Goal: Answer question/provide support

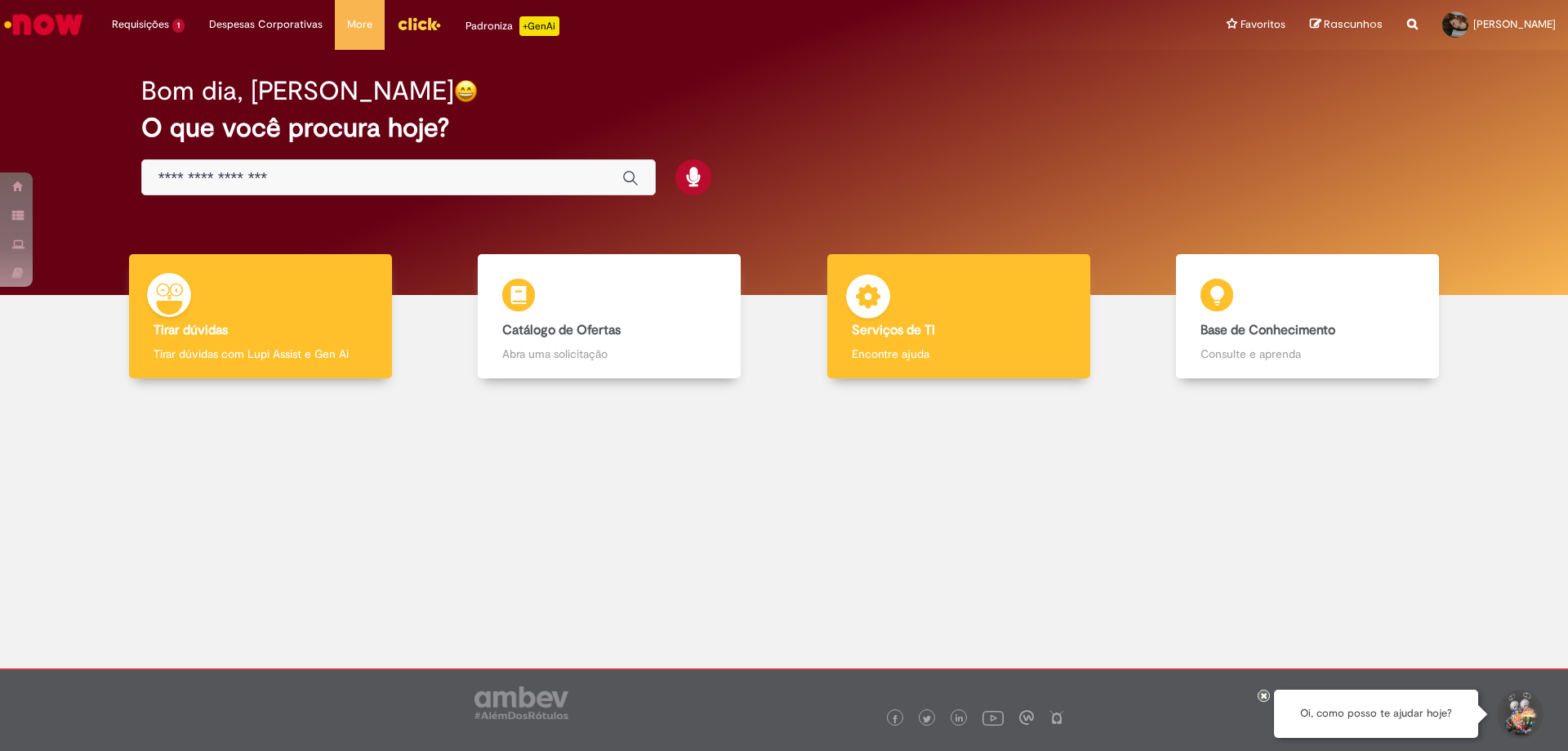
click at [954, 359] on p "Encontre ajuda" at bounding box center [958, 353] width 214 height 17
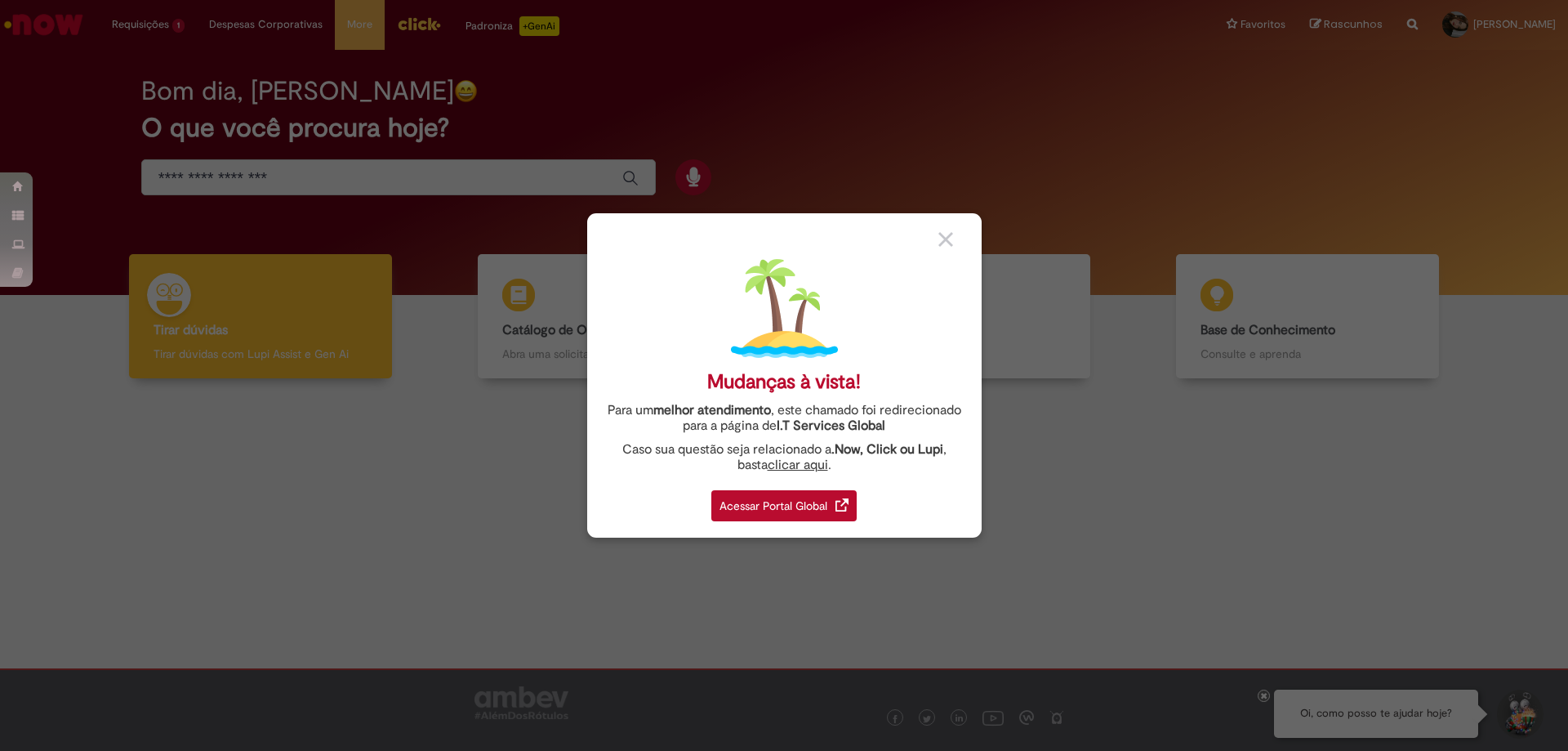
click at [775, 498] on body "Pular para o conteúdo da página Requisições 1 Exibir Todas as Solicitações As c…" at bounding box center [784, 376] width 1568 height 751
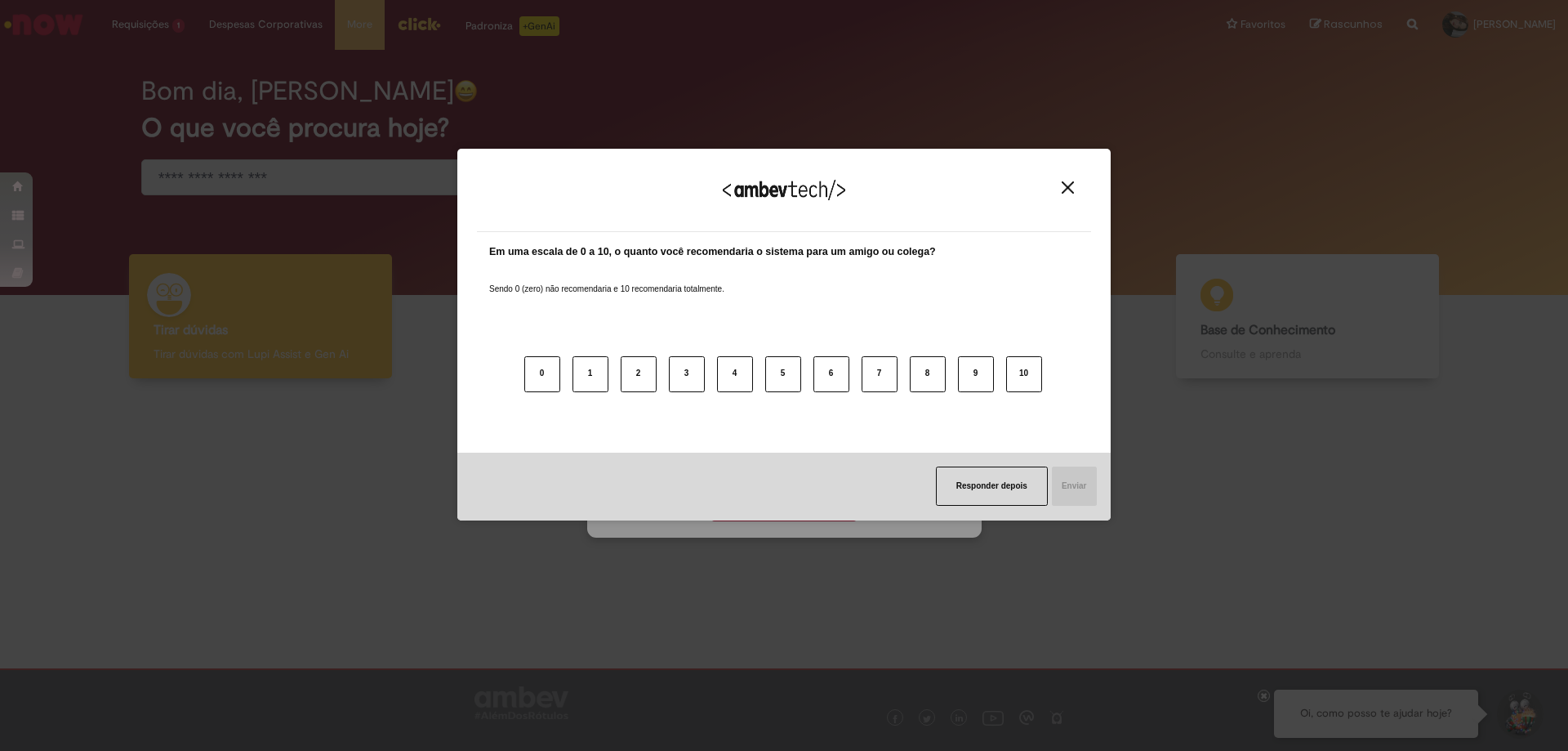
click at [1068, 194] on button "Close" at bounding box center [1068, 187] width 22 height 14
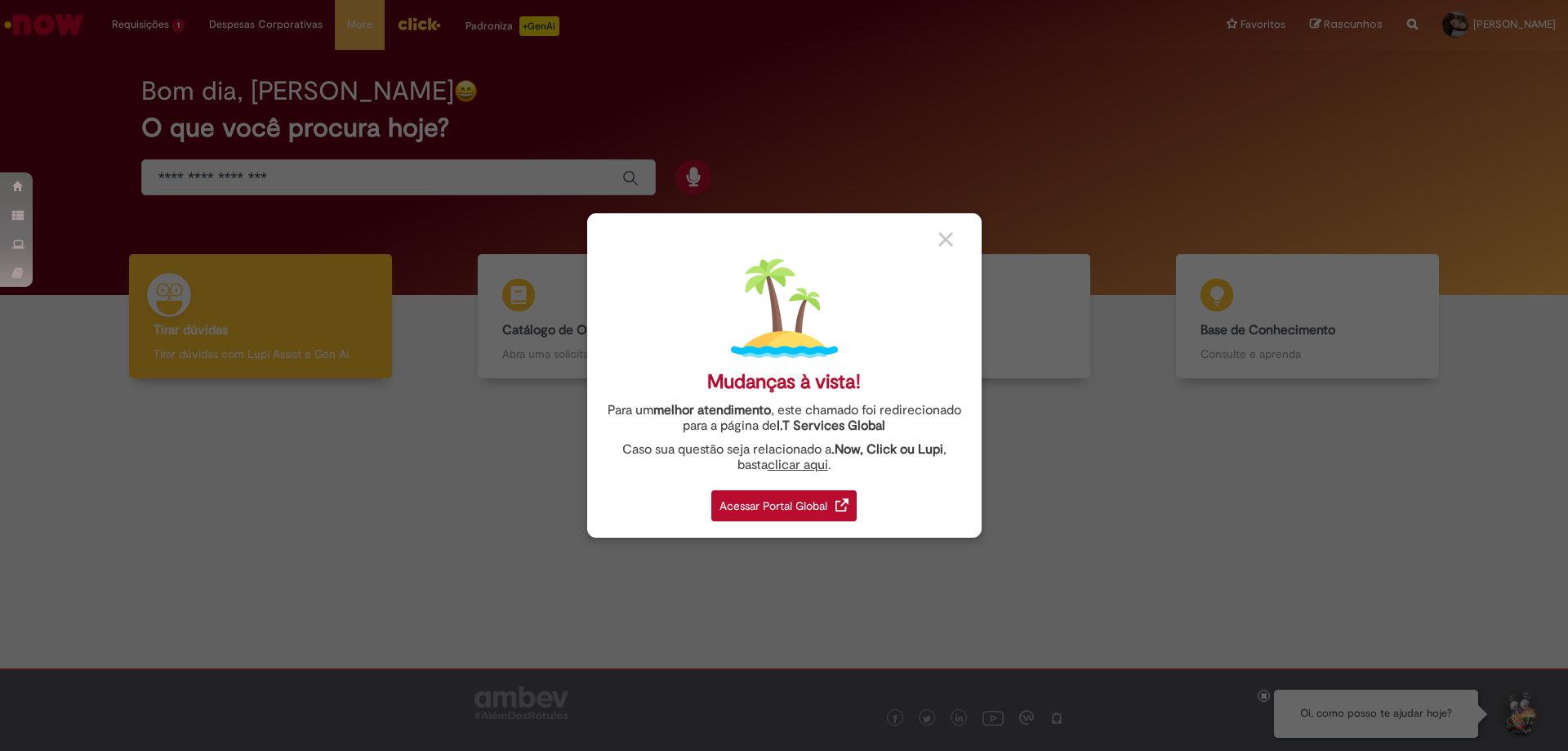
click at [833, 495] on div "Acessar Portal Global" at bounding box center [783, 505] width 145 height 31
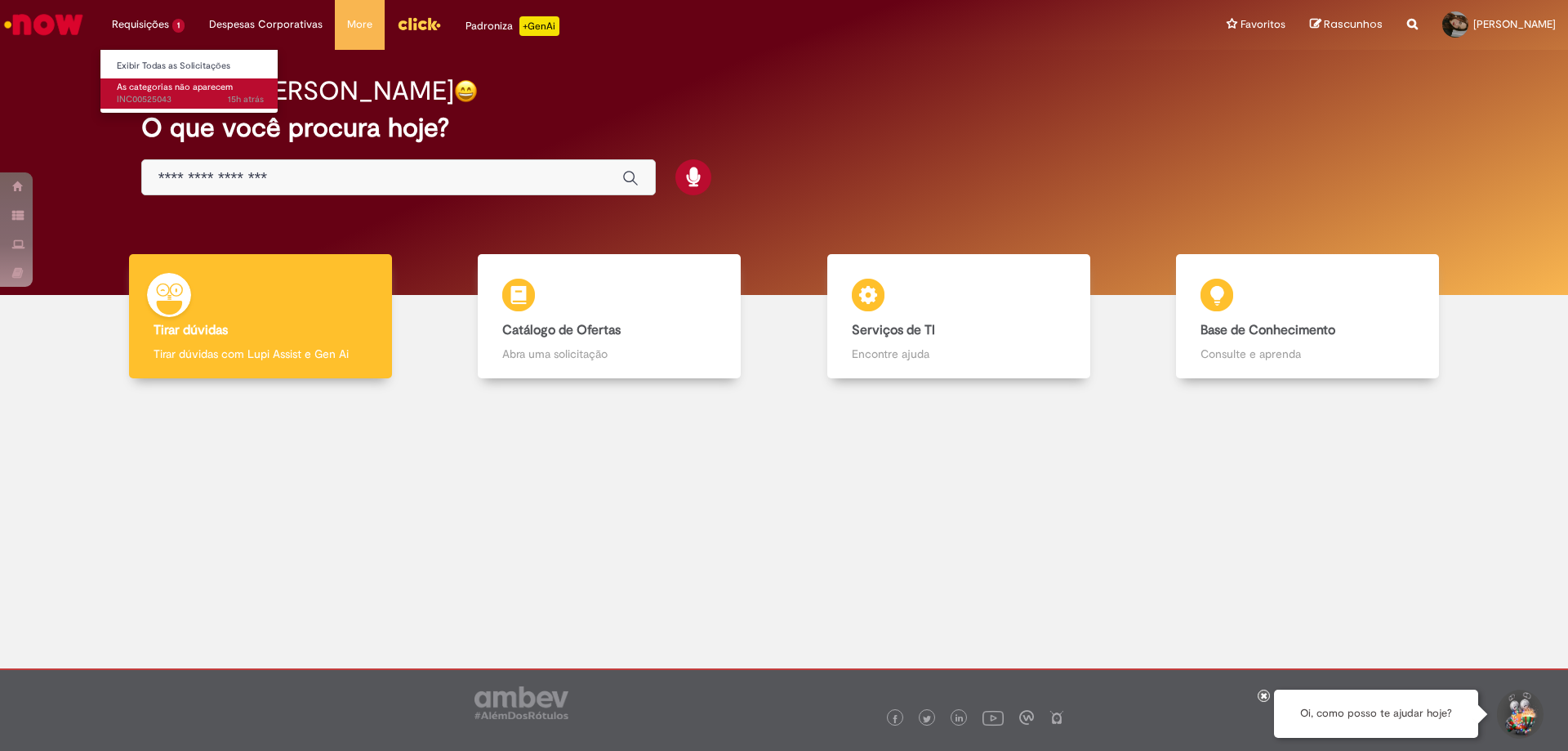
click at [204, 97] on span "15h atrás 15 horas atrás INC00525043" at bounding box center [190, 99] width 147 height 13
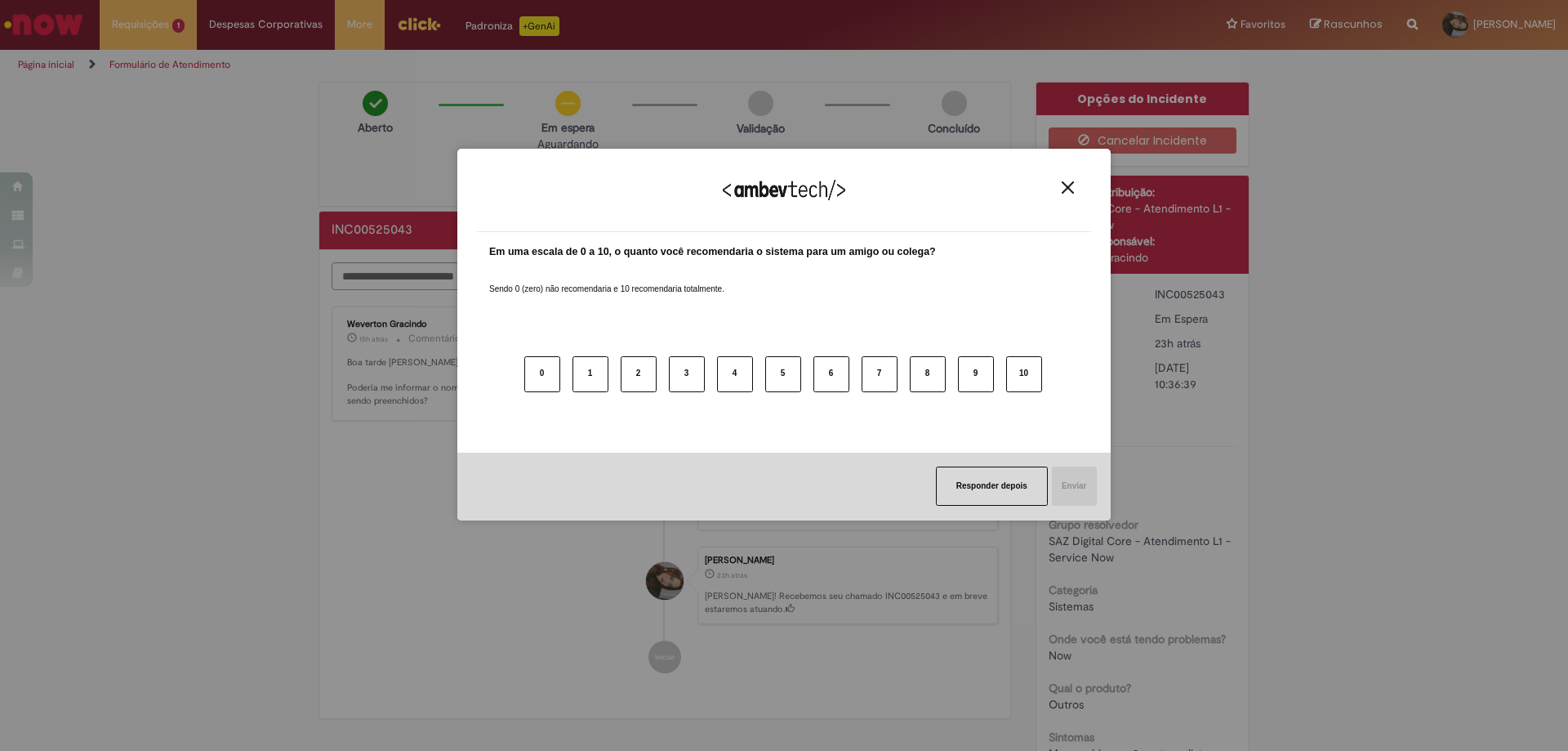
click at [1067, 190] on img "Close" at bounding box center [1068, 187] width 13 height 13
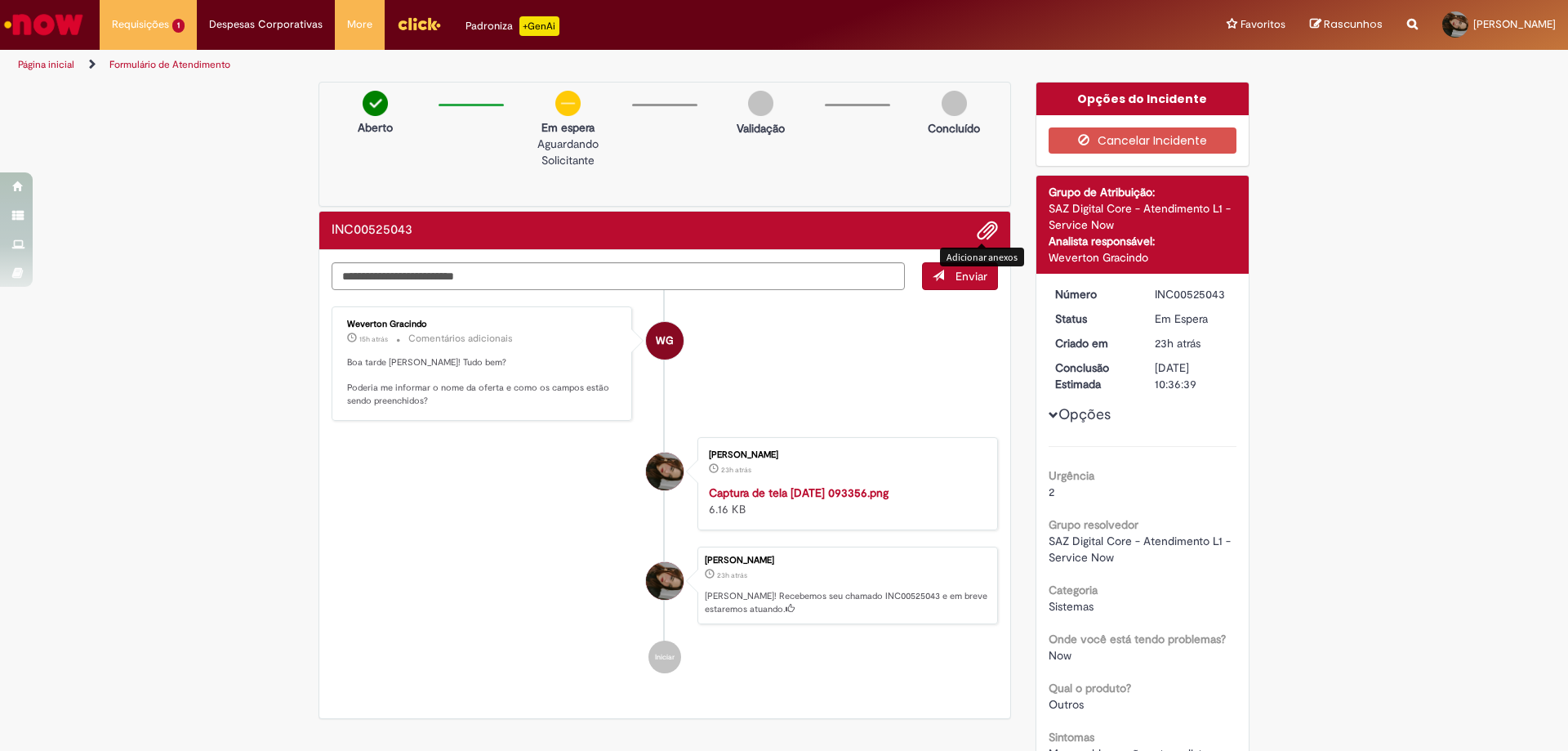
click at [989, 232] on span "Adicionar anexos" at bounding box center [987, 231] width 20 height 20
click at [984, 228] on span "Adicionar anexos" at bounding box center [987, 231] width 20 height 20
click at [452, 274] on textarea "Digite sua mensagem aqui..." at bounding box center [618, 276] width 573 height 27
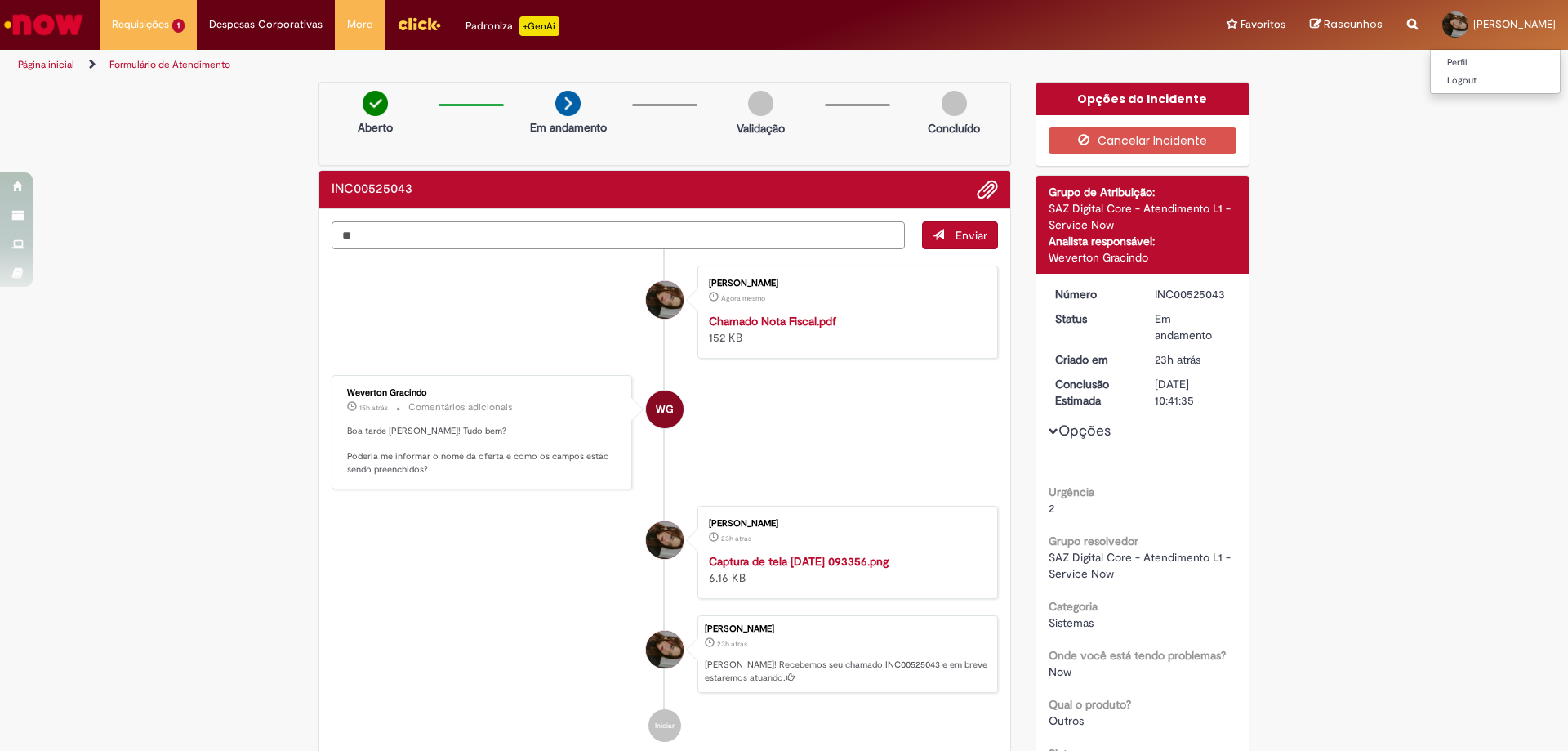
type textarea "*"
type textarea "**********"
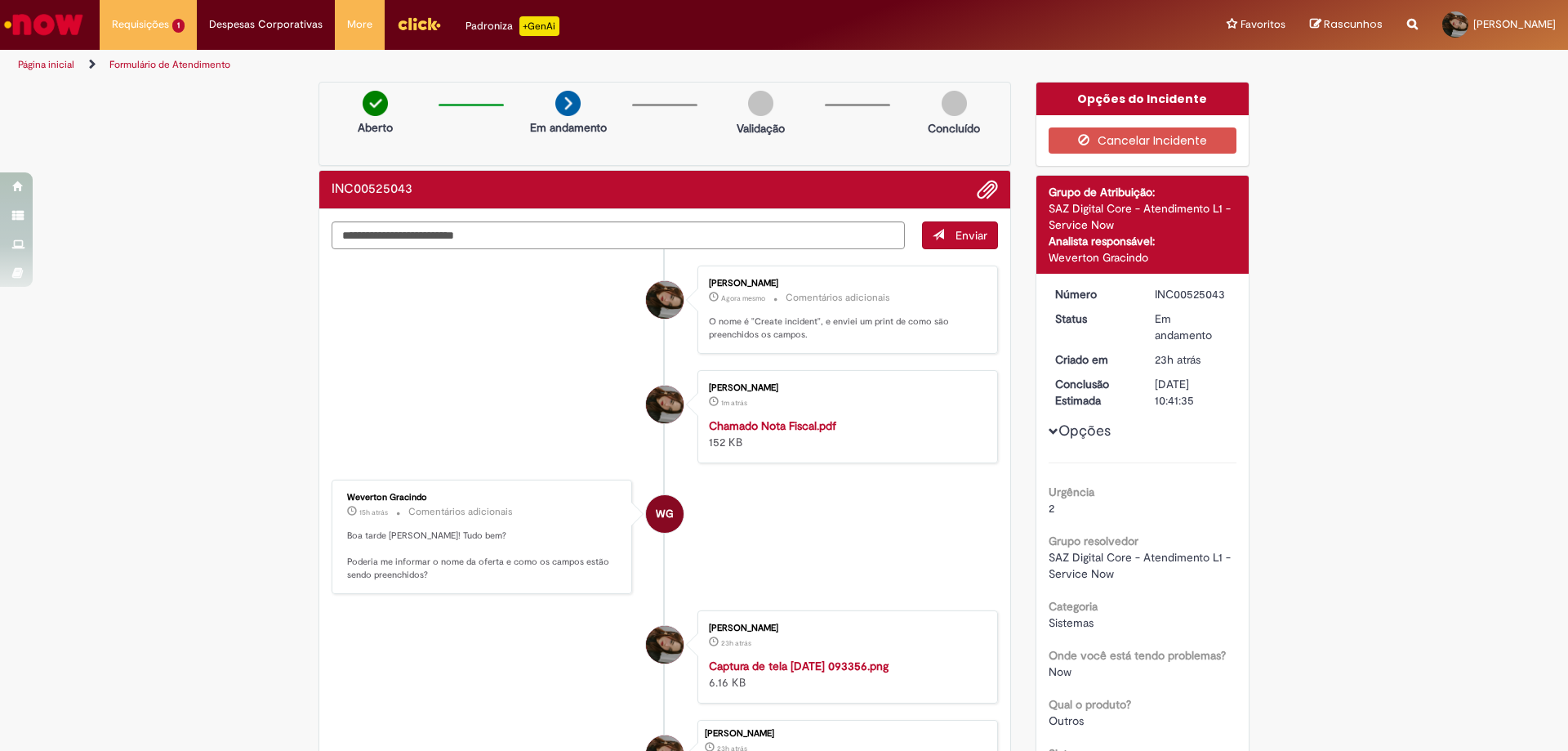
click at [791, 423] on strong "Chamado Nota Fiscal.pdf" at bounding box center [772, 425] width 128 height 15
click at [163, 87] on span "As categorias não aparecem" at bounding box center [175, 87] width 116 height 13
